Goal: Information Seeking & Learning: Learn about a topic

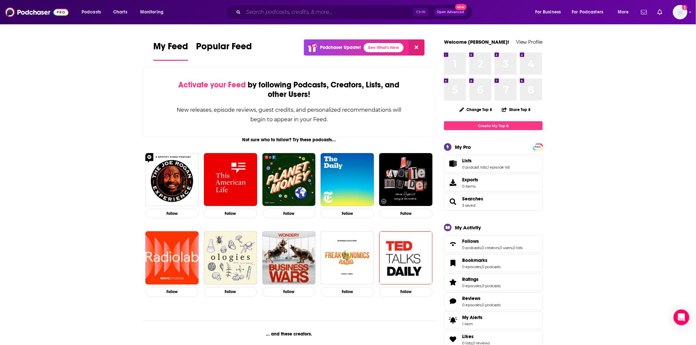
click at [345, 15] on input "Search podcasts, credits, & more..." at bounding box center [328, 12] width 170 height 11
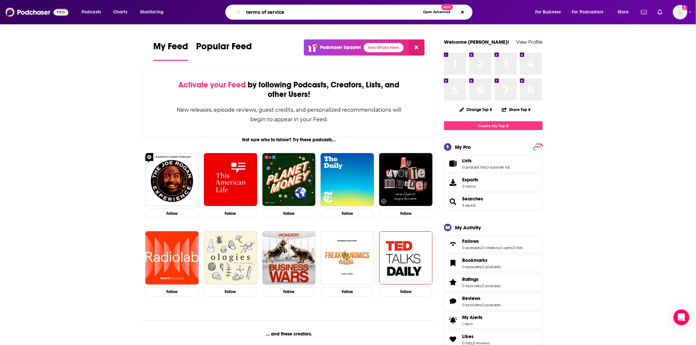
type input "terms of service"
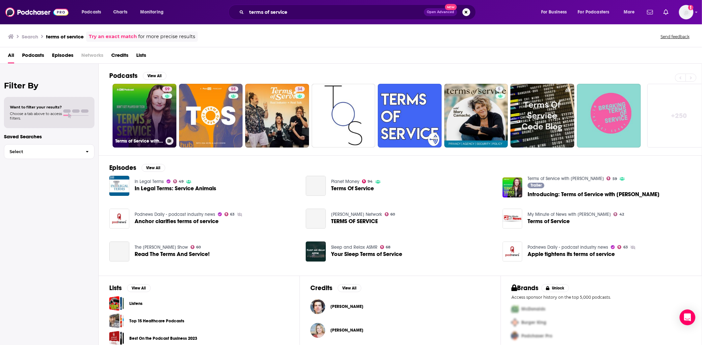
click at [136, 126] on link "59 Terms of Service with [PERSON_NAME]" at bounding box center [144, 116] width 64 height 64
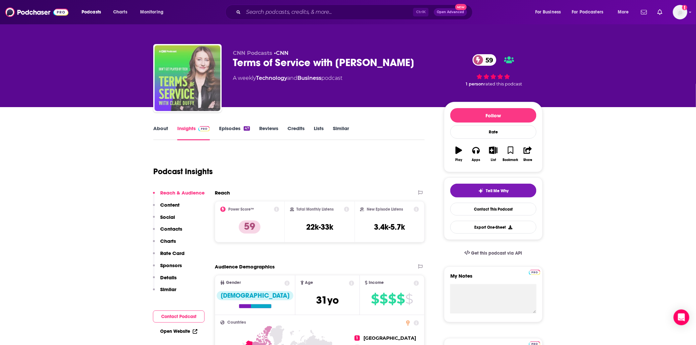
drag, startPoint x: 201, startPoint y: 96, endPoint x: 92, endPoint y: 174, distance: 133.7
click at [201, 96] on img "Terms of Service with Clare Duffy" at bounding box center [188, 78] width 66 height 66
